Goal: Complete application form

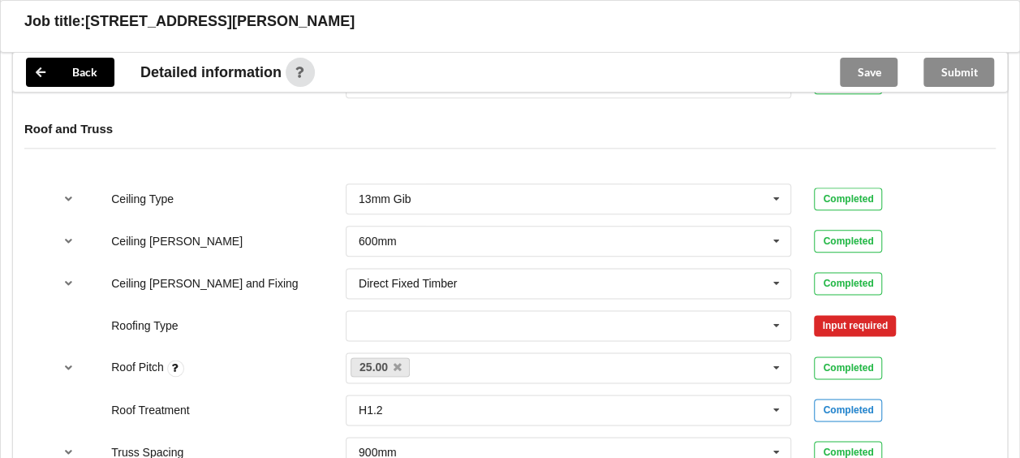
scroll to position [893, 0]
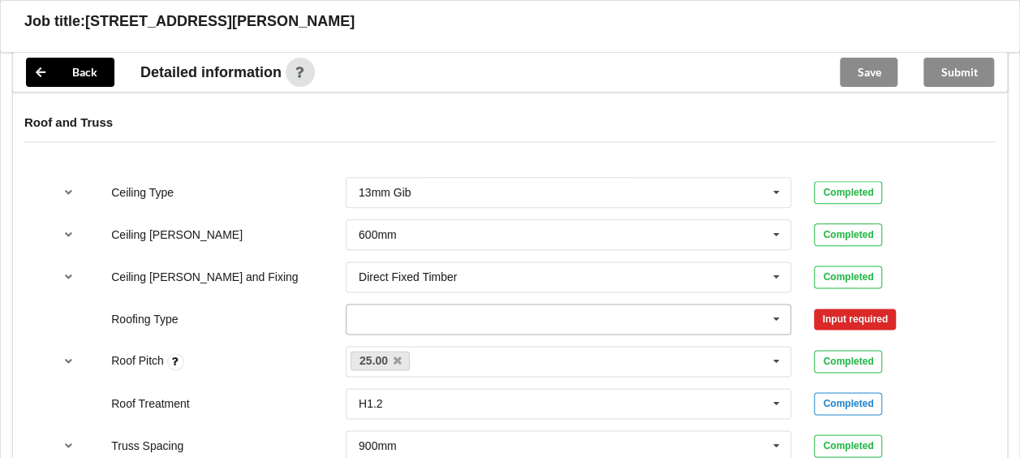
click at [774, 313] on icon at bounding box center [777, 319] width 24 height 30
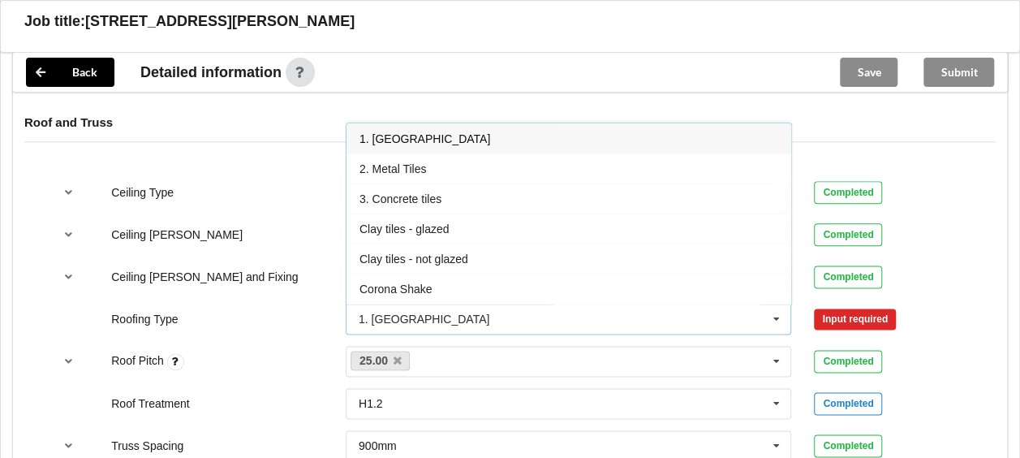
click at [432, 131] on div "1. [GEOGRAPHIC_DATA]" at bounding box center [569, 138] width 445 height 30
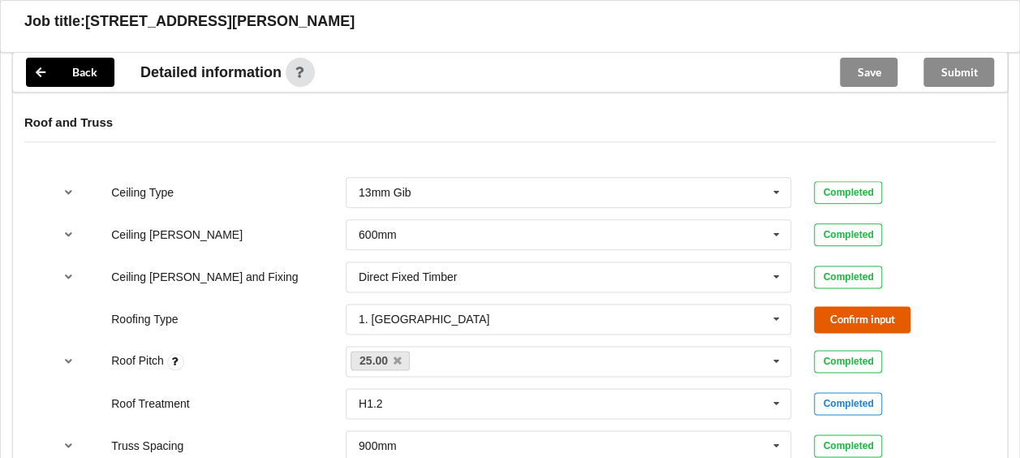
click at [829, 310] on button "Confirm input" at bounding box center [862, 319] width 97 height 27
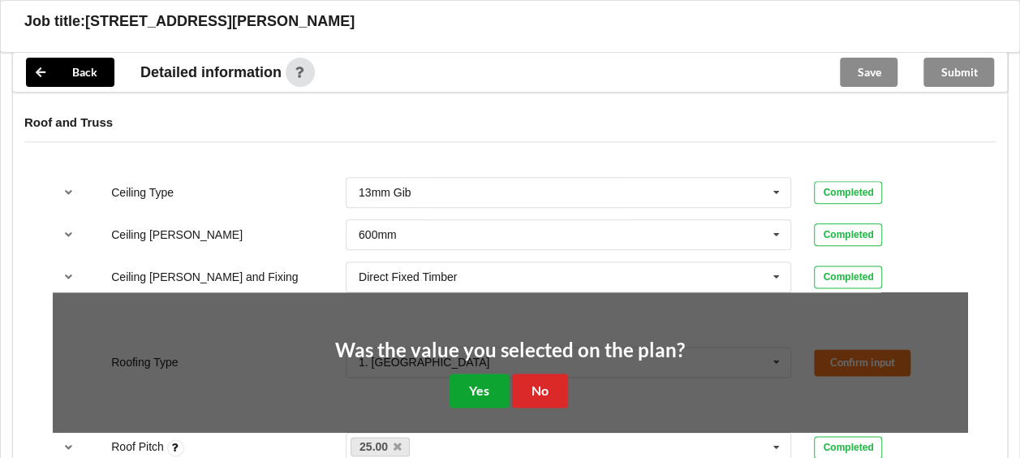
click at [495, 386] on button "Yes" at bounding box center [479, 389] width 59 height 33
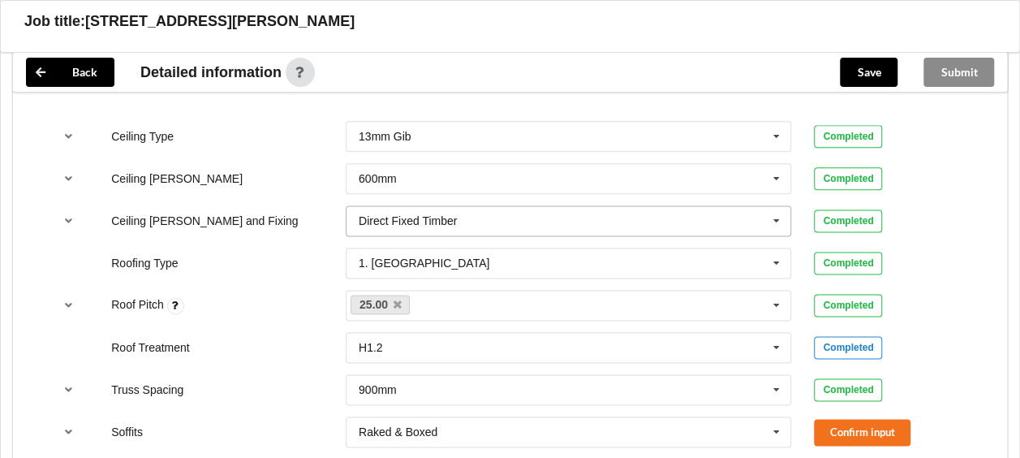
scroll to position [974, 0]
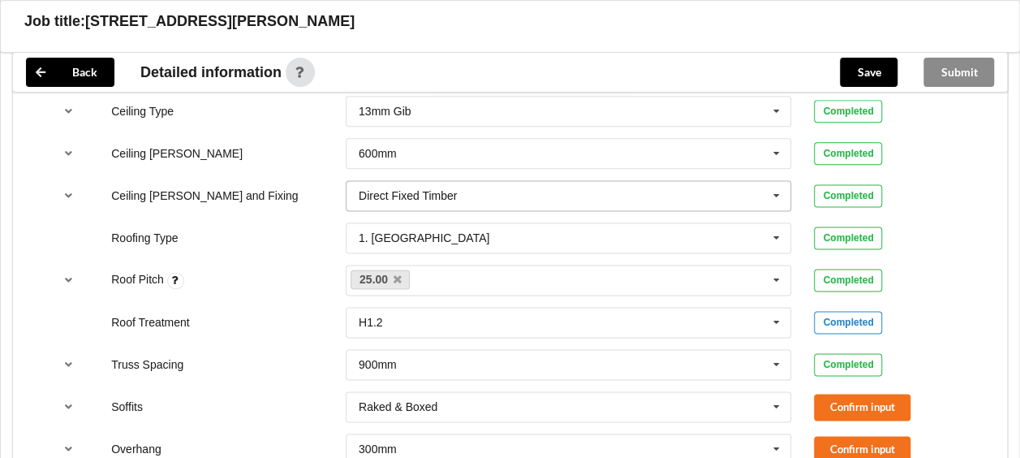
click at [773, 192] on icon at bounding box center [777, 196] width 24 height 30
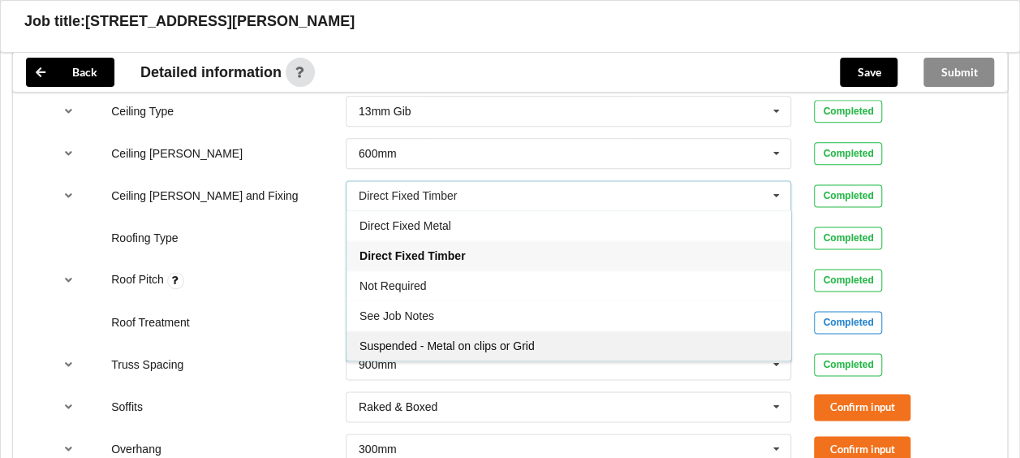
click at [510, 341] on span "Suspended - Metal on clips or Grid" at bounding box center [447, 345] width 175 height 13
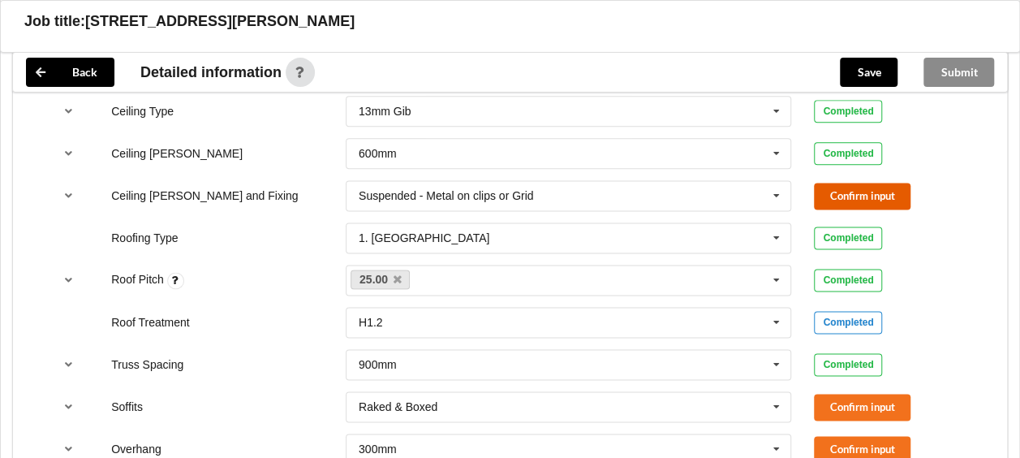
click at [852, 188] on button "Confirm input" at bounding box center [862, 196] width 97 height 27
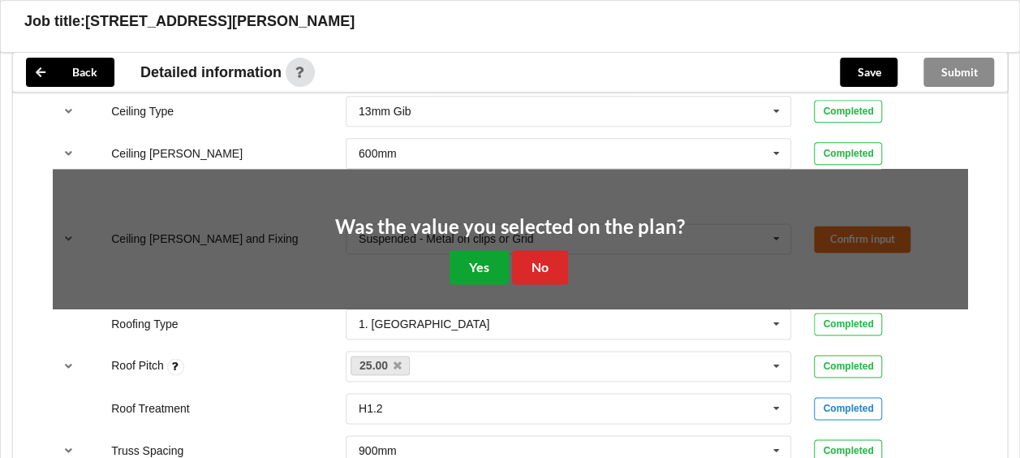
click at [473, 253] on button "Yes" at bounding box center [479, 266] width 59 height 33
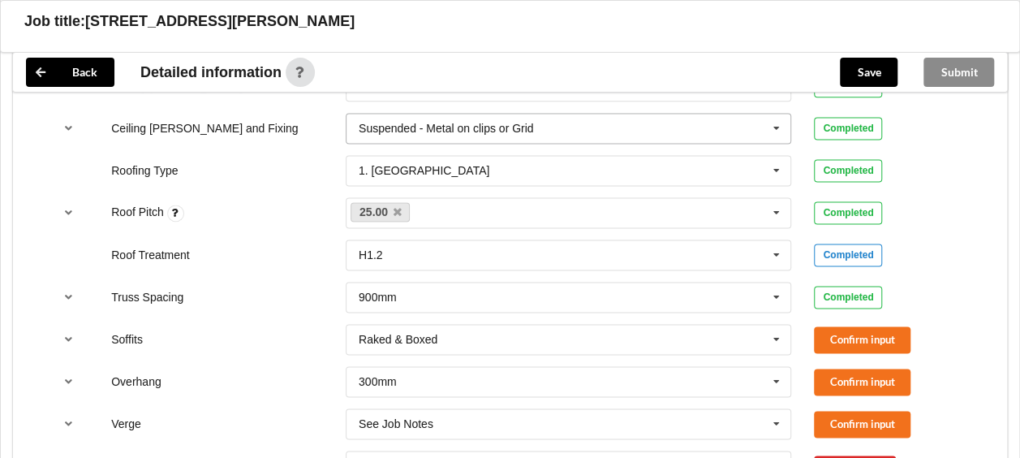
scroll to position [1136, 0]
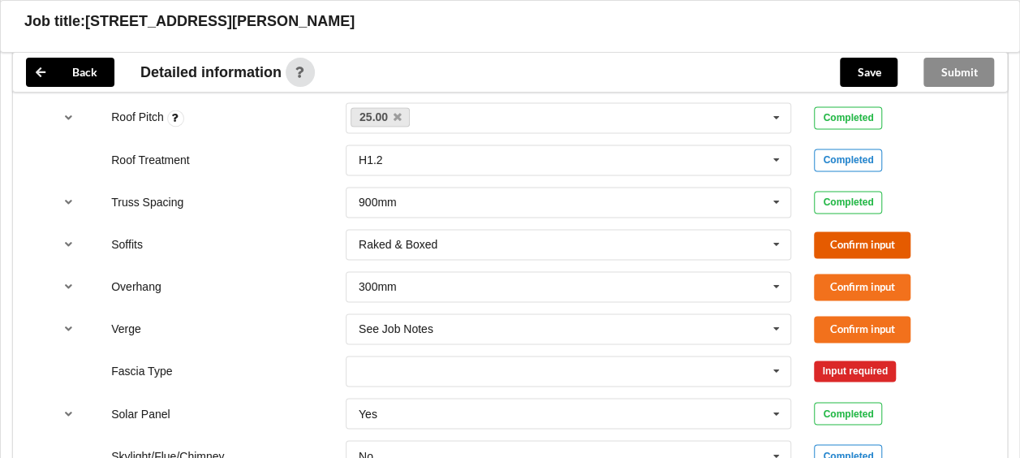
click at [825, 235] on button "Confirm input" at bounding box center [862, 244] width 97 height 27
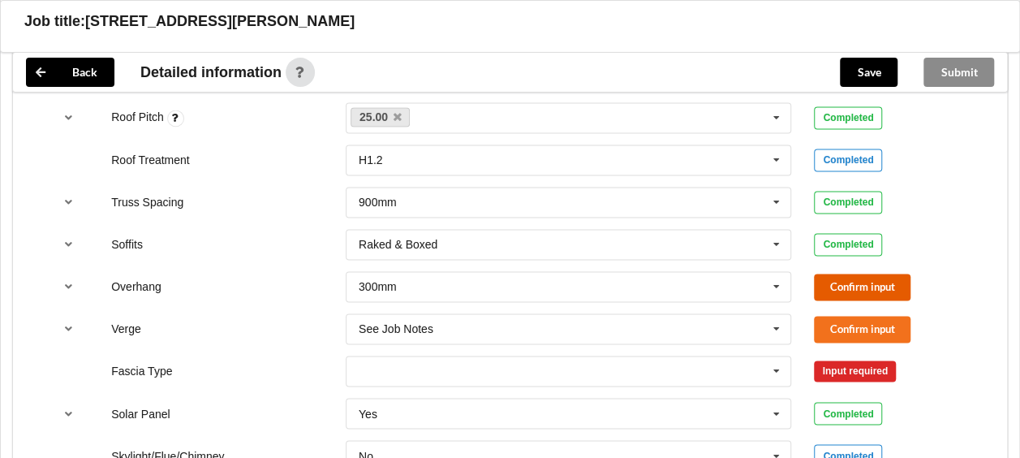
click at [823, 274] on button "Confirm input" at bounding box center [862, 287] width 97 height 27
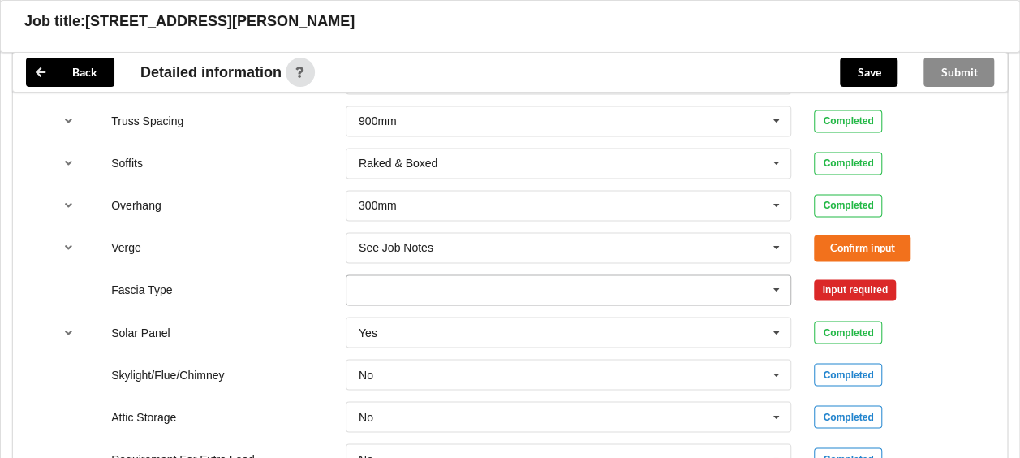
click at [781, 285] on icon at bounding box center [777, 290] width 24 height 30
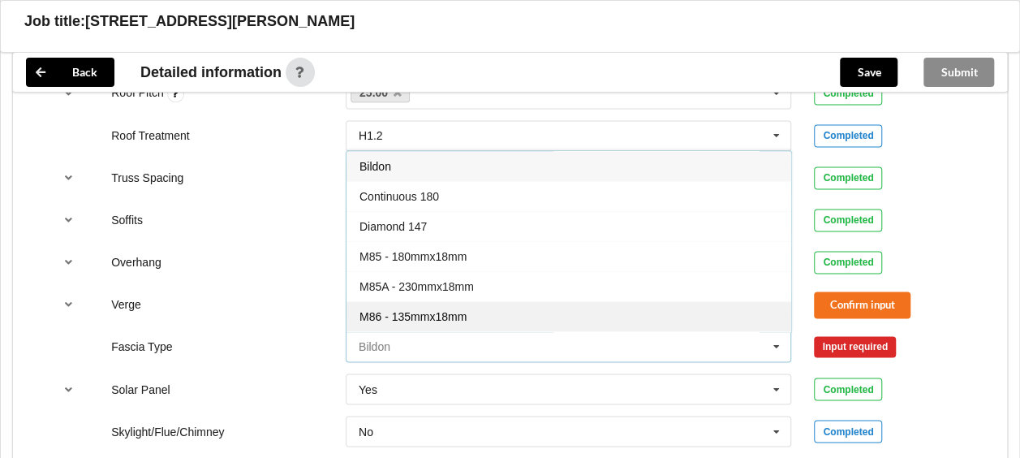
scroll to position [1136, 0]
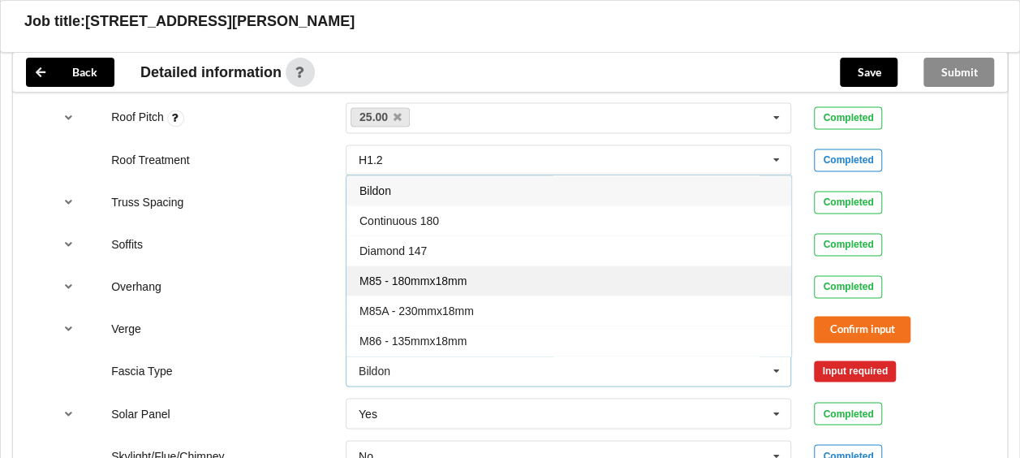
click at [424, 277] on span "M85 - 180mmx18mm" at bounding box center [413, 280] width 107 height 13
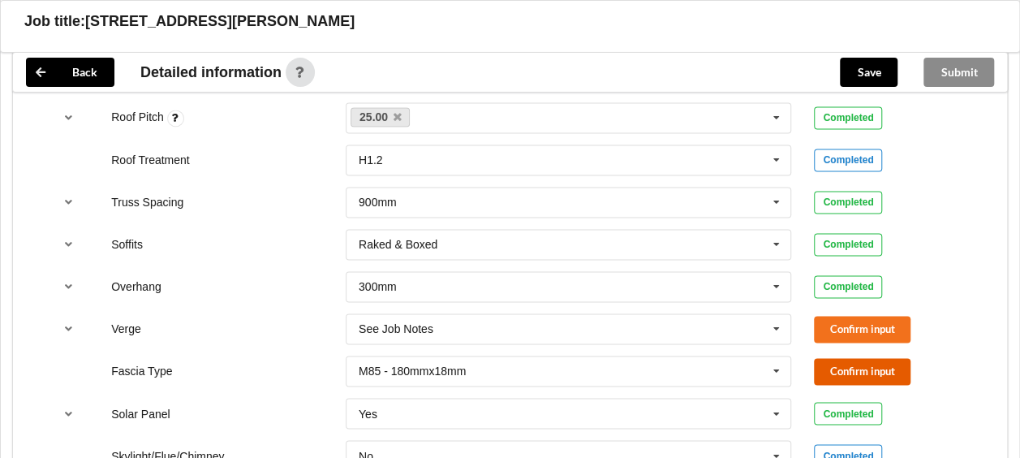
click at [835, 368] on button "Confirm input" at bounding box center [862, 371] width 97 height 27
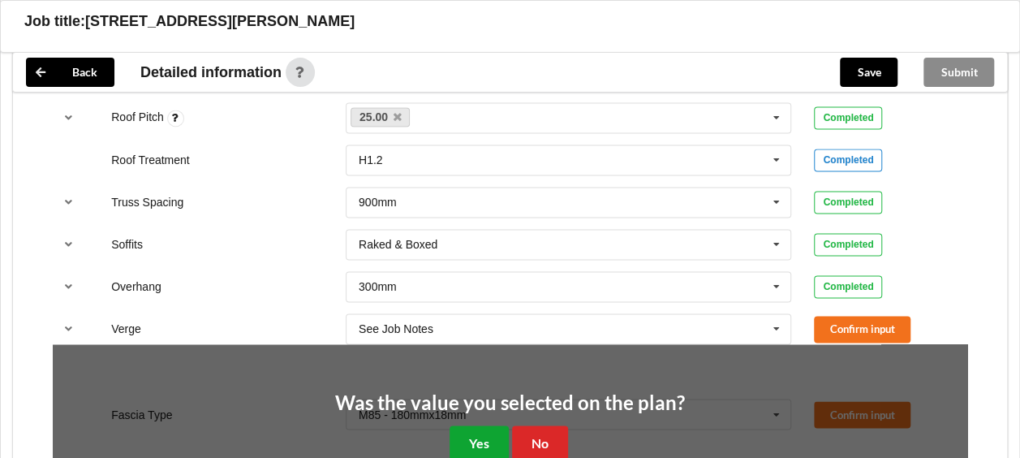
click at [467, 437] on button "Yes" at bounding box center [479, 441] width 59 height 33
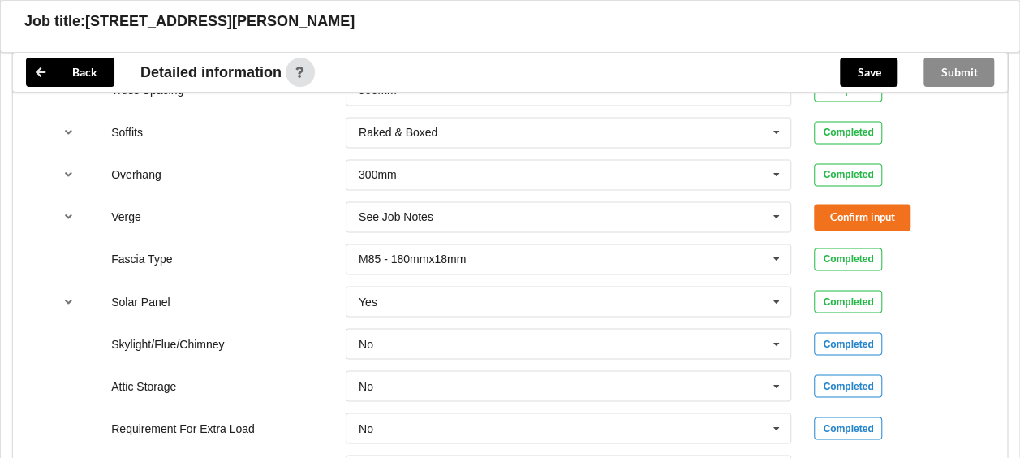
scroll to position [1217, 0]
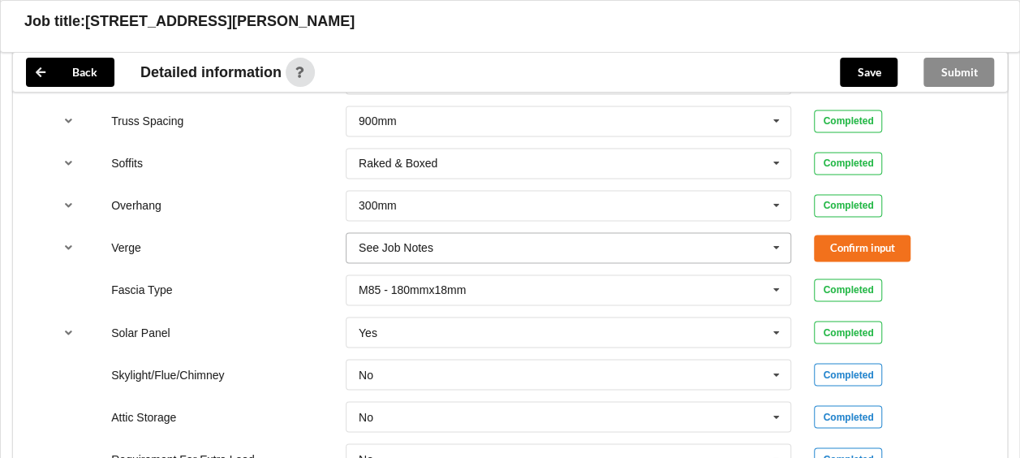
click at [780, 242] on icon at bounding box center [777, 248] width 24 height 30
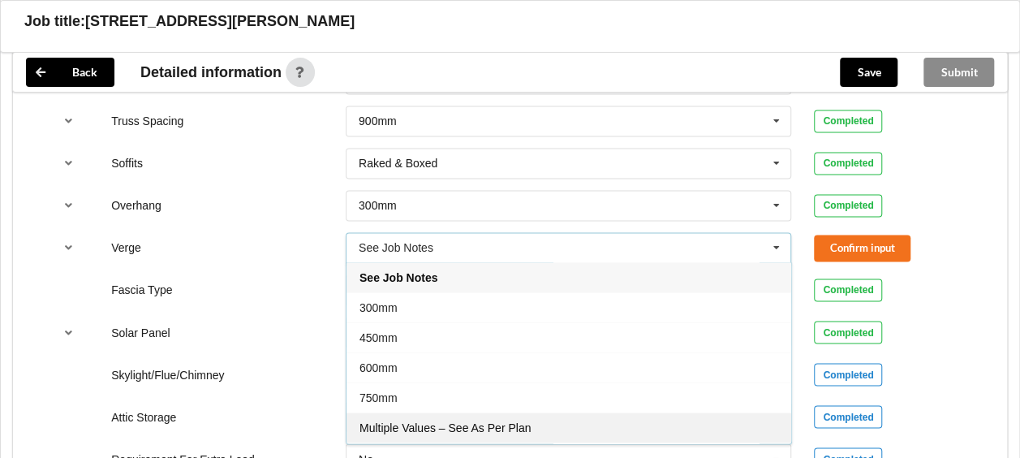
click at [484, 423] on span "Multiple Values – See As Per Plan" at bounding box center [445, 427] width 171 height 13
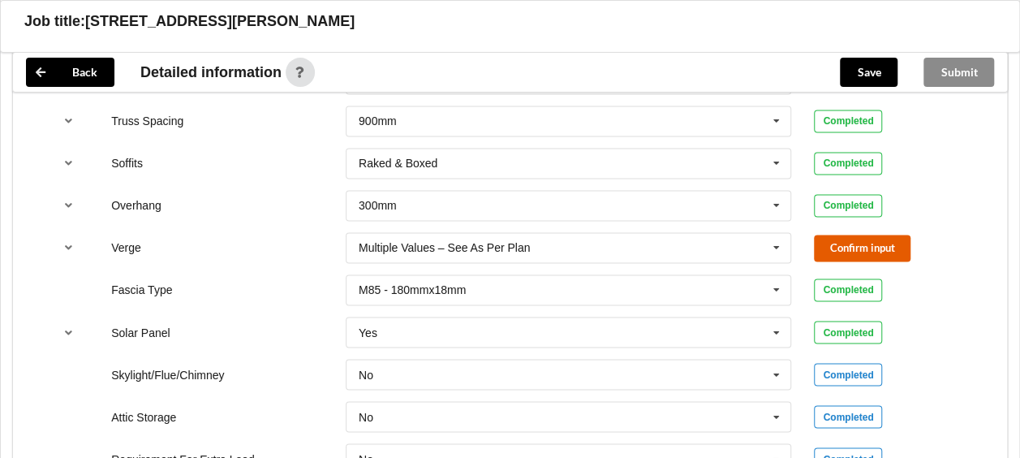
click at [868, 246] on button "Confirm input" at bounding box center [862, 248] width 97 height 27
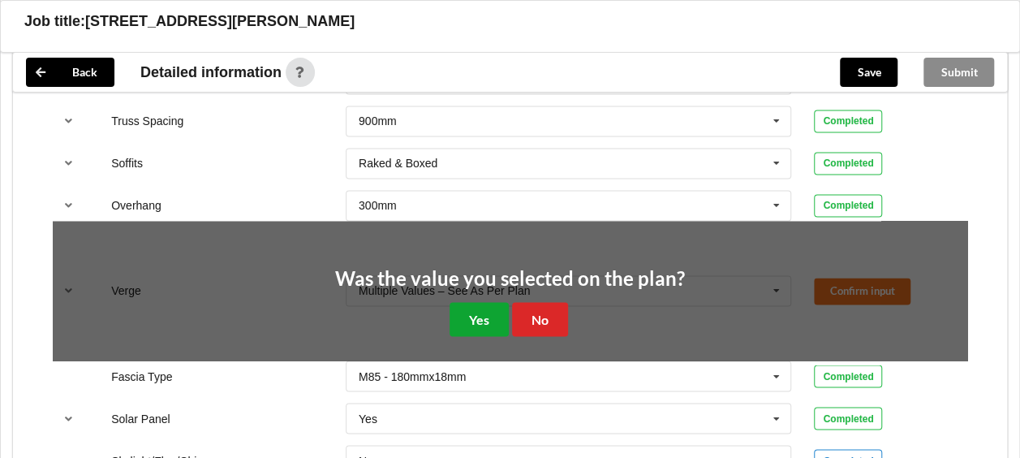
click at [483, 316] on button "Yes" at bounding box center [479, 318] width 59 height 33
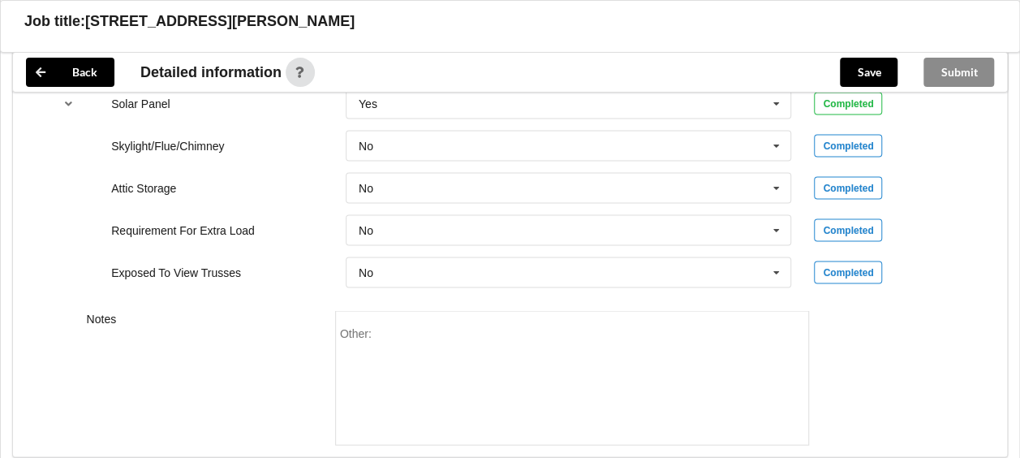
scroll to position [1461, 0]
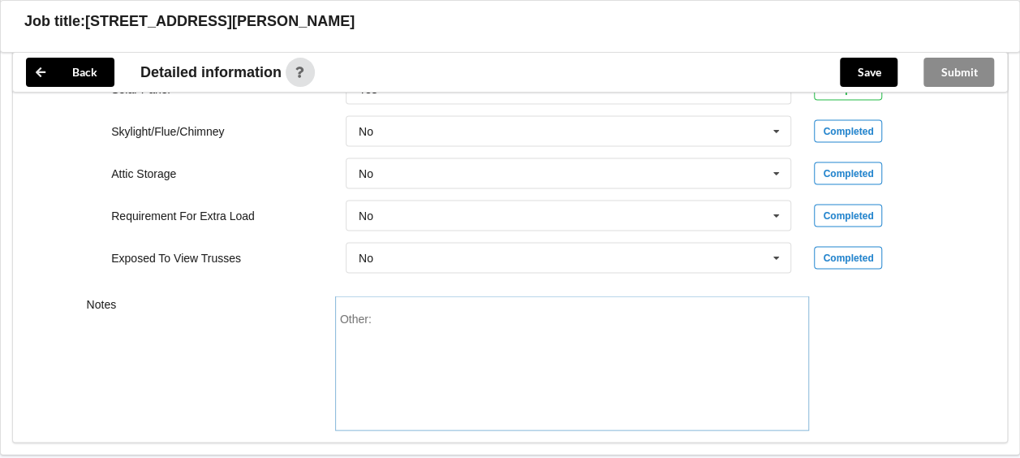
click at [408, 316] on div "Other:" at bounding box center [572, 369] width 465 height 114
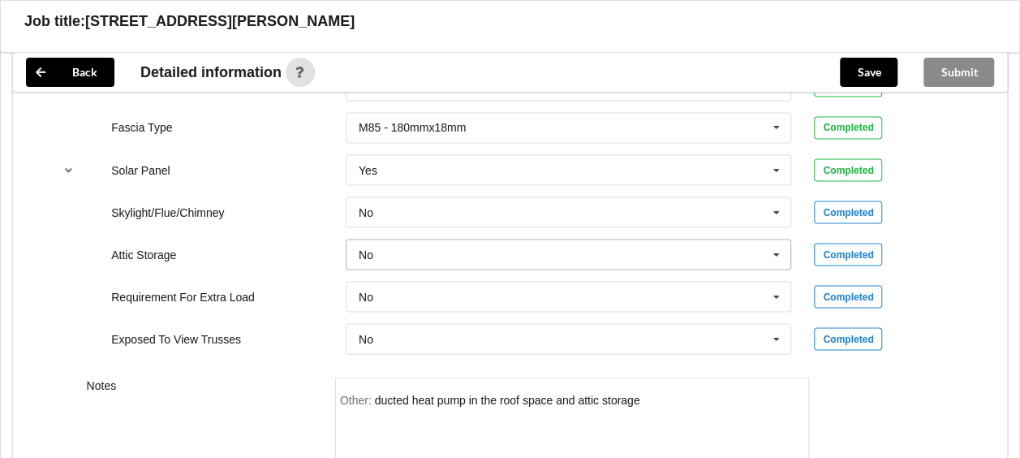
click at [780, 253] on icon at bounding box center [777, 254] width 24 height 30
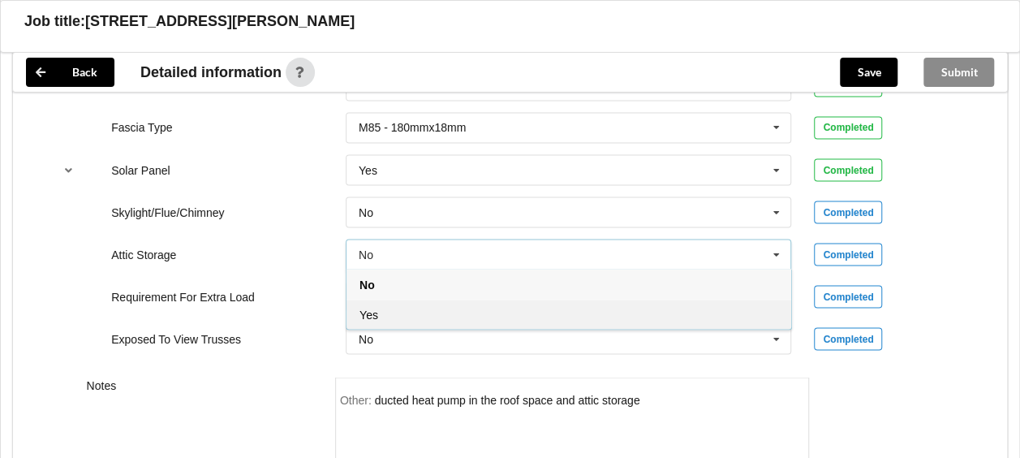
click at [508, 313] on div "Yes" at bounding box center [569, 314] width 445 height 30
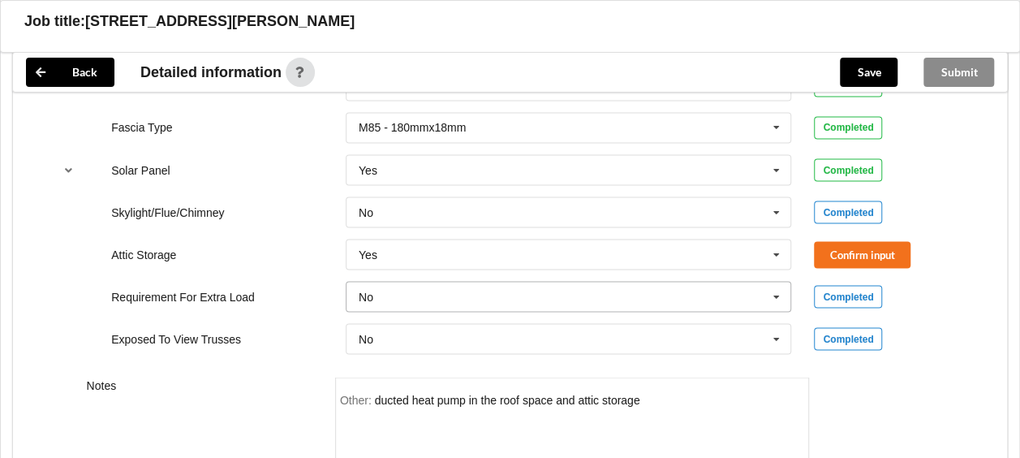
click at [777, 287] on icon at bounding box center [777, 297] width 24 height 30
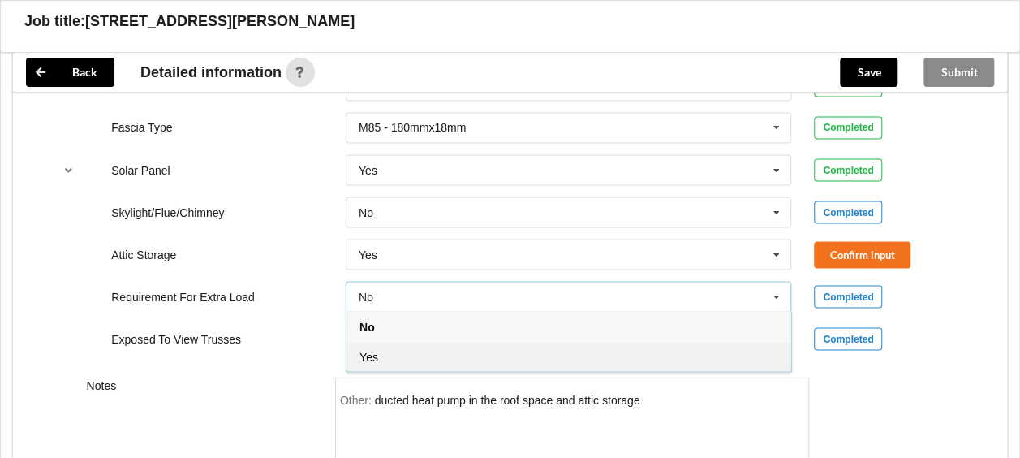
click at [393, 353] on div "Yes" at bounding box center [569, 356] width 445 height 30
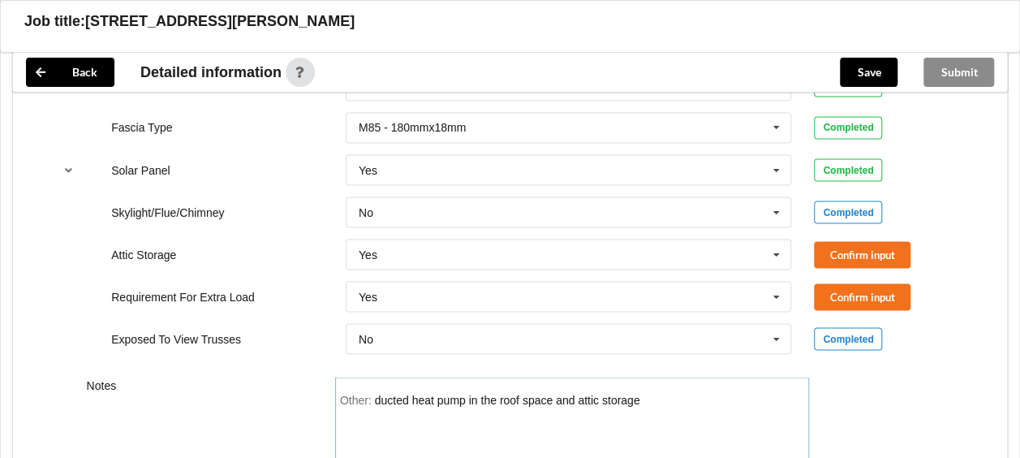
click at [640, 396] on div "ducted heat pump in the roof space and attic storage" at bounding box center [507, 399] width 265 height 13
click at [857, 254] on button "Confirm input" at bounding box center [862, 254] width 97 height 27
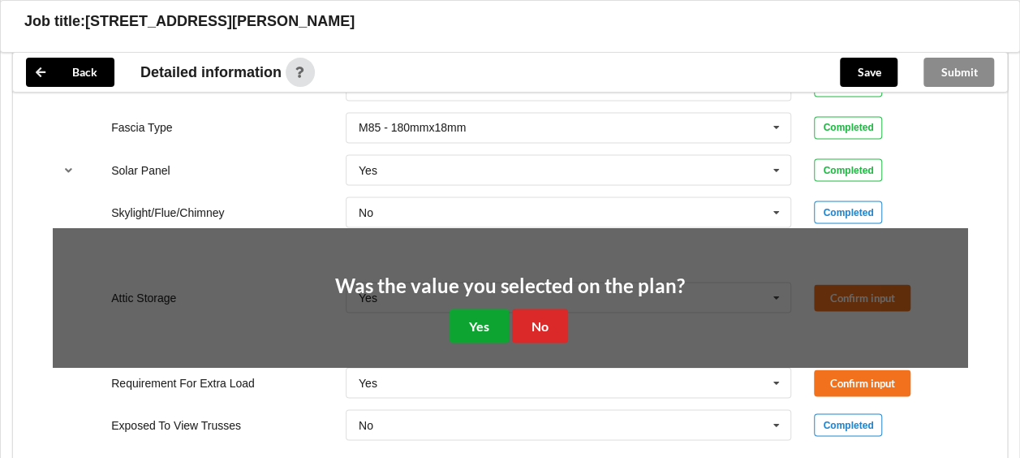
click at [479, 323] on button "Yes" at bounding box center [479, 324] width 59 height 33
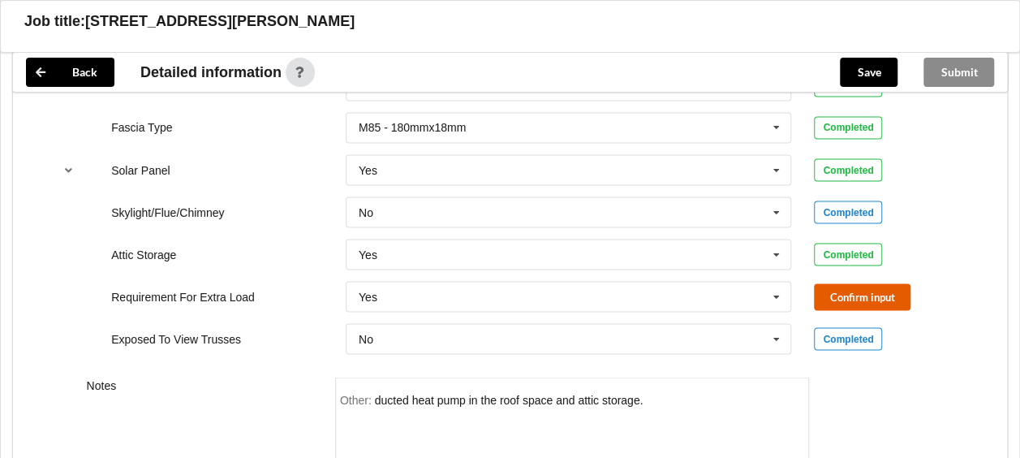
click at [844, 293] on button "Confirm input" at bounding box center [862, 296] width 97 height 27
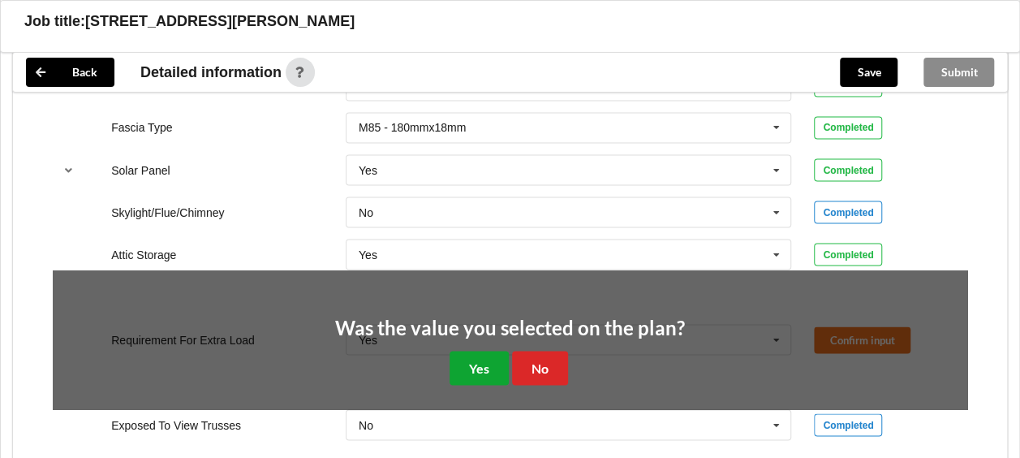
click at [467, 362] on button "Yes" at bounding box center [479, 367] width 59 height 33
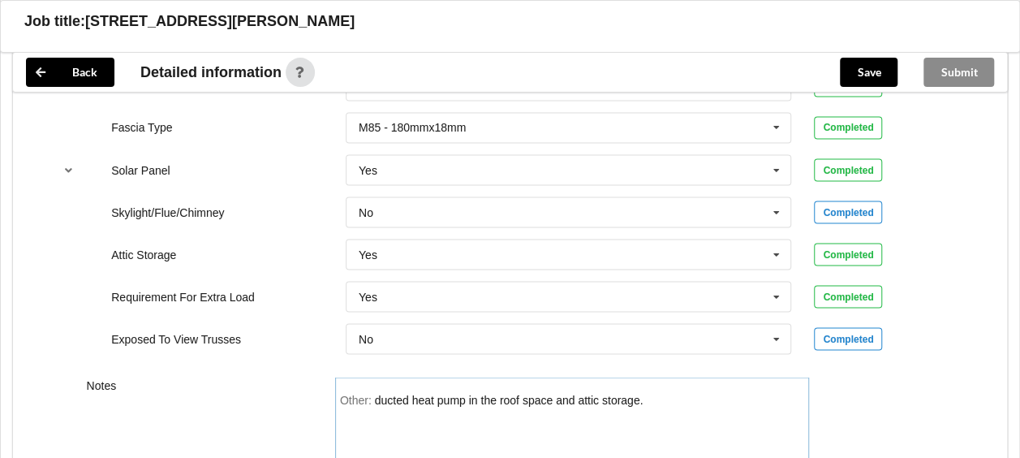
click at [557, 394] on div "ducted heat pump in the roof space and attic storage." at bounding box center [509, 399] width 269 height 13
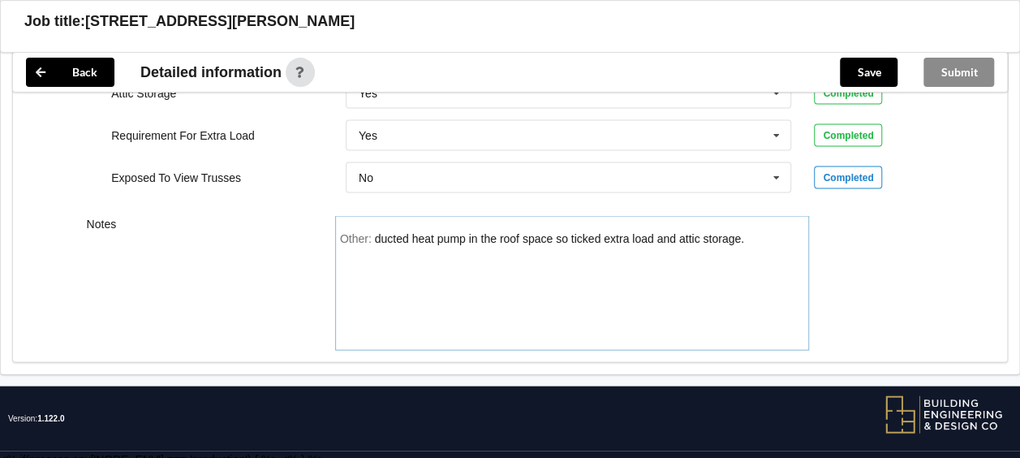
scroll to position [1545, 0]
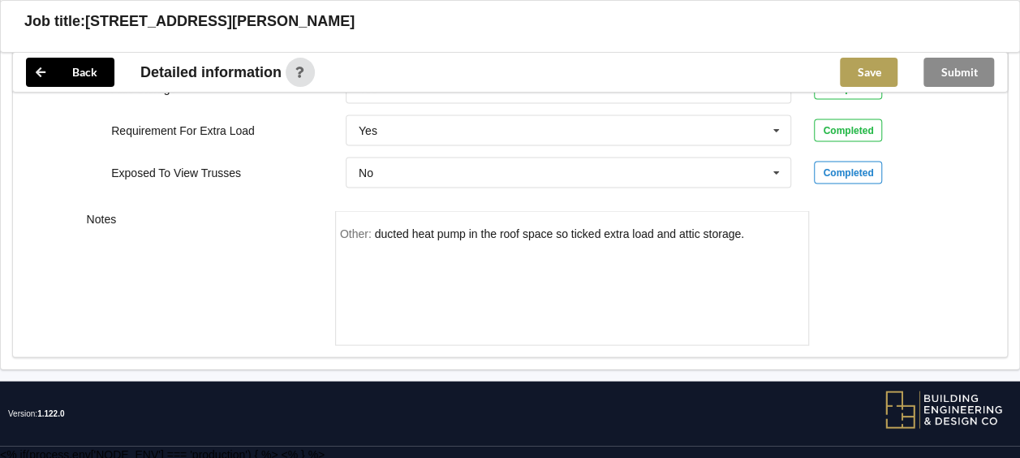
click at [864, 70] on button "Save" at bounding box center [869, 72] width 58 height 29
click at [948, 69] on div "Submit" at bounding box center [959, 72] width 97 height 39
click at [967, 73] on div "Submit" at bounding box center [959, 72] width 97 height 39
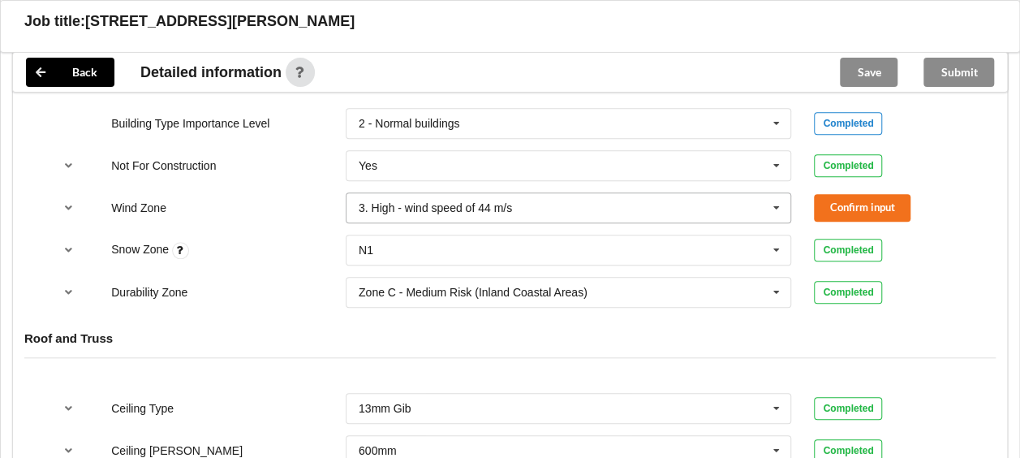
scroll to position [653, 0]
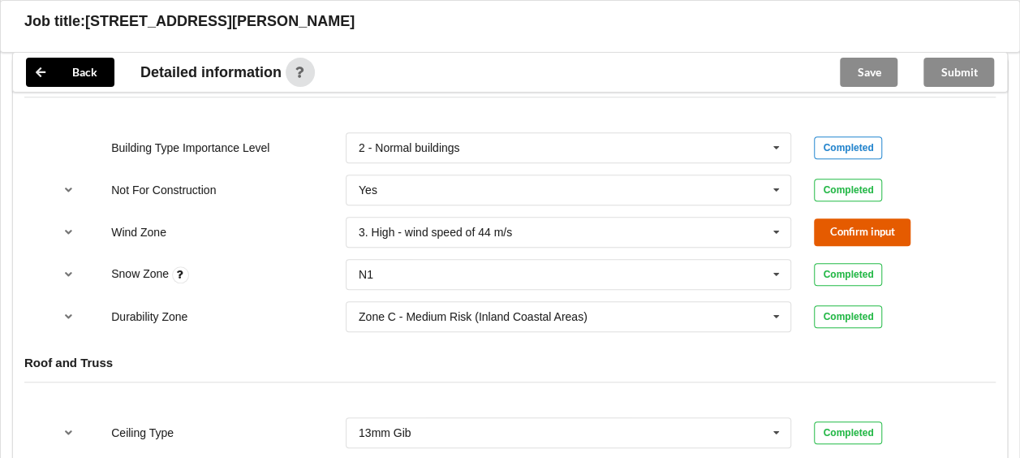
click at [839, 226] on button "Confirm input" at bounding box center [862, 231] width 97 height 27
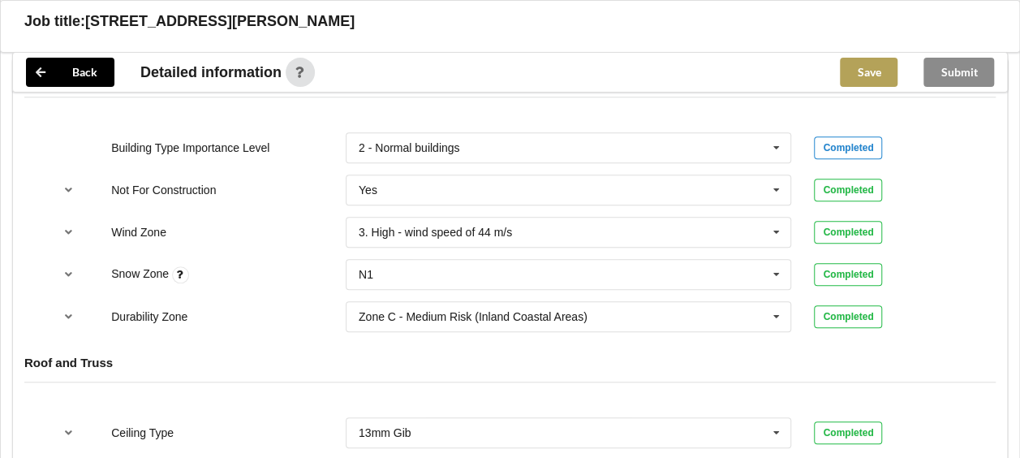
click at [858, 60] on button "Save" at bounding box center [869, 72] width 58 height 29
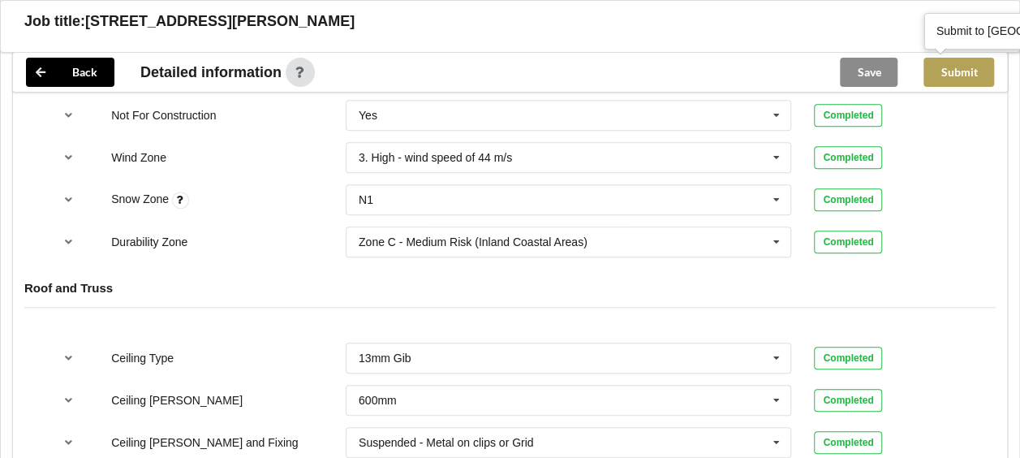
click at [954, 67] on button "Submit" at bounding box center [959, 72] width 71 height 29
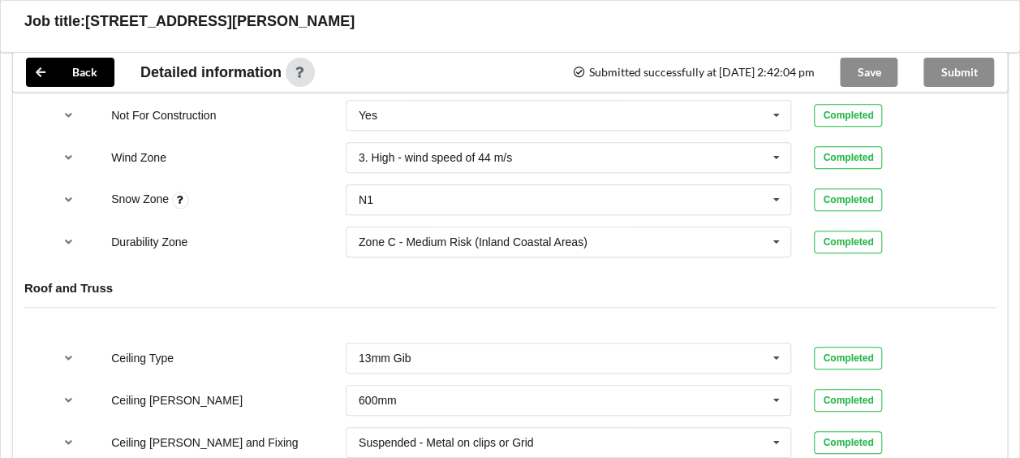
scroll to position [328, 0]
